Goal: Task Accomplishment & Management: Complete application form

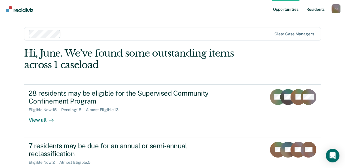
click at [316, 10] on link "Resident s" at bounding box center [315, 9] width 21 height 18
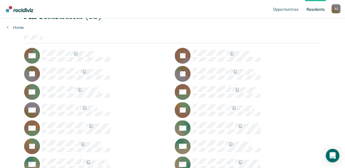
scroll to position [85, 0]
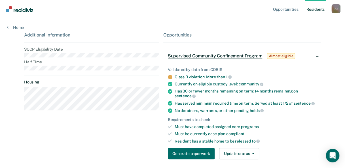
scroll to position [95, 0]
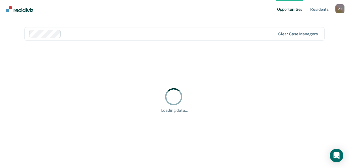
click at [131, 71] on div "Loading data..." at bounding box center [174, 100] width 301 height 105
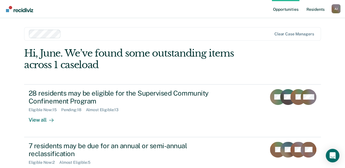
click at [312, 10] on link "Resident s" at bounding box center [315, 9] width 21 height 18
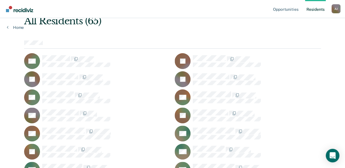
scroll to position [85, 0]
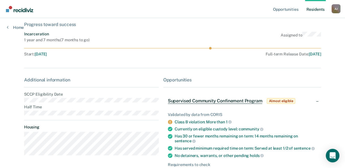
scroll to position [95, 0]
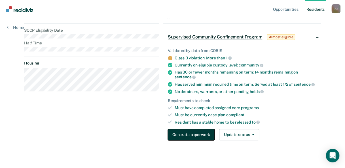
click at [193, 131] on button "Generate paperwork" at bounding box center [191, 134] width 47 height 11
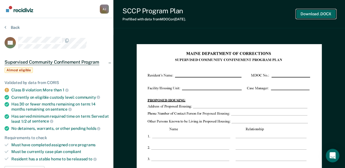
click at [322, 16] on button "Download .DOCX" at bounding box center [316, 13] width 40 height 9
